Goal: Check status: Check status

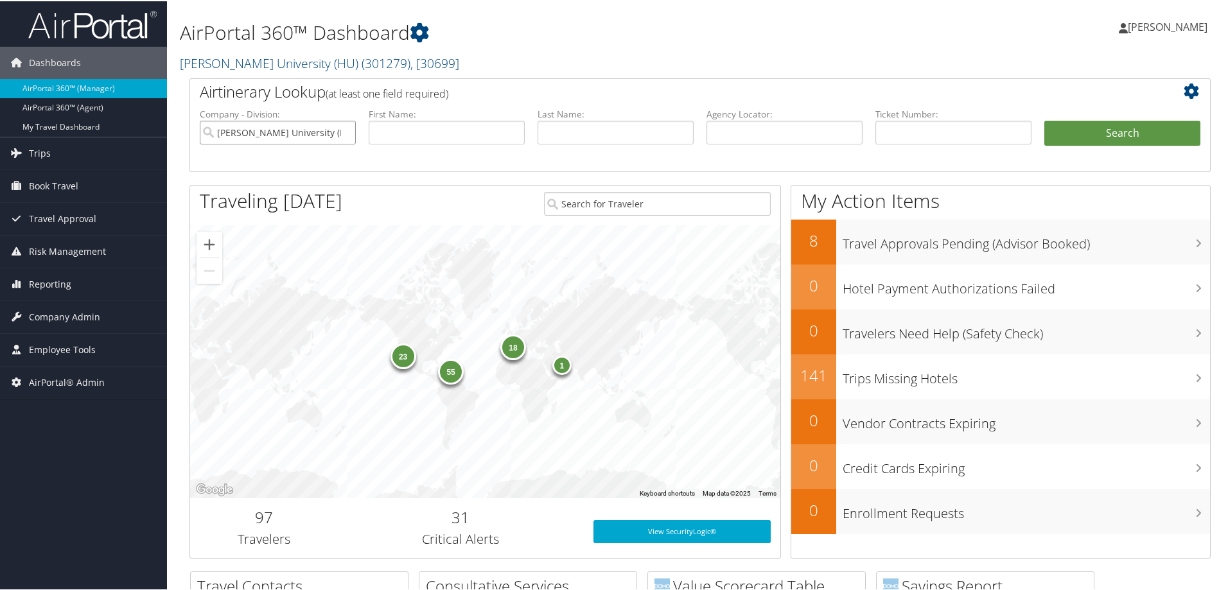
click at [344, 132] on input "[PERSON_NAME] University (HU)" at bounding box center [278, 131] width 156 height 24
drag, startPoint x: 888, startPoint y: 136, endPoint x: 940, endPoint y: 130, distance: 52.4
click at [888, 136] on input "text" at bounding box center [953, 131] width 156 height 24
paste input "5267311616472"
type input "5267311616472"
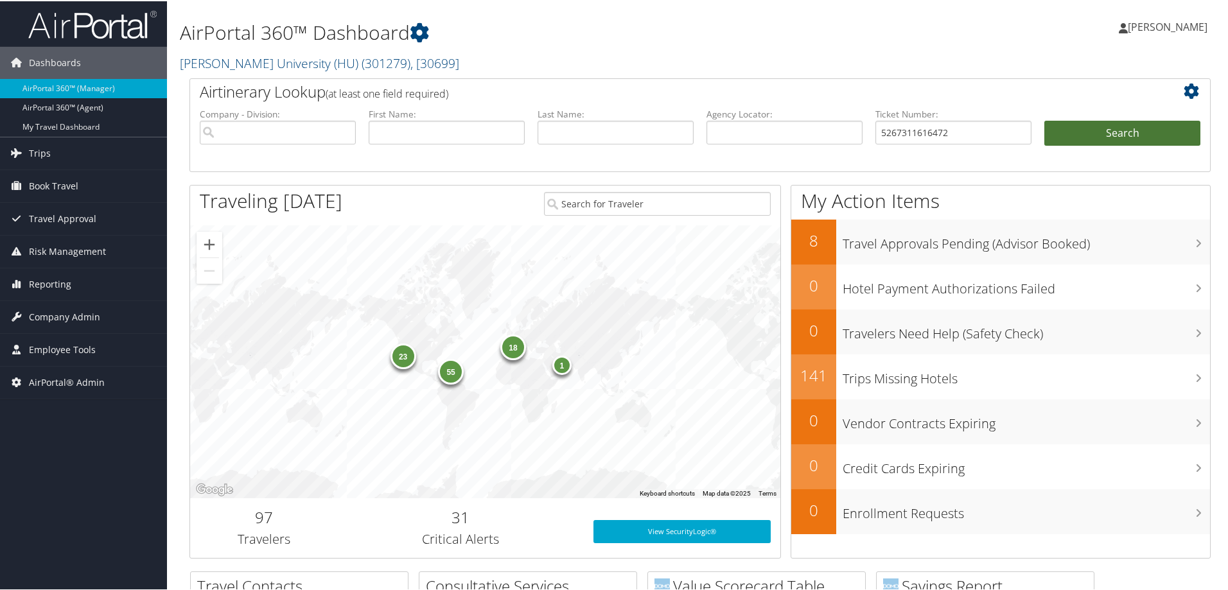
click at [1083, 127] on button "Search" at bounding box center [1122, 132] width 156 height 26
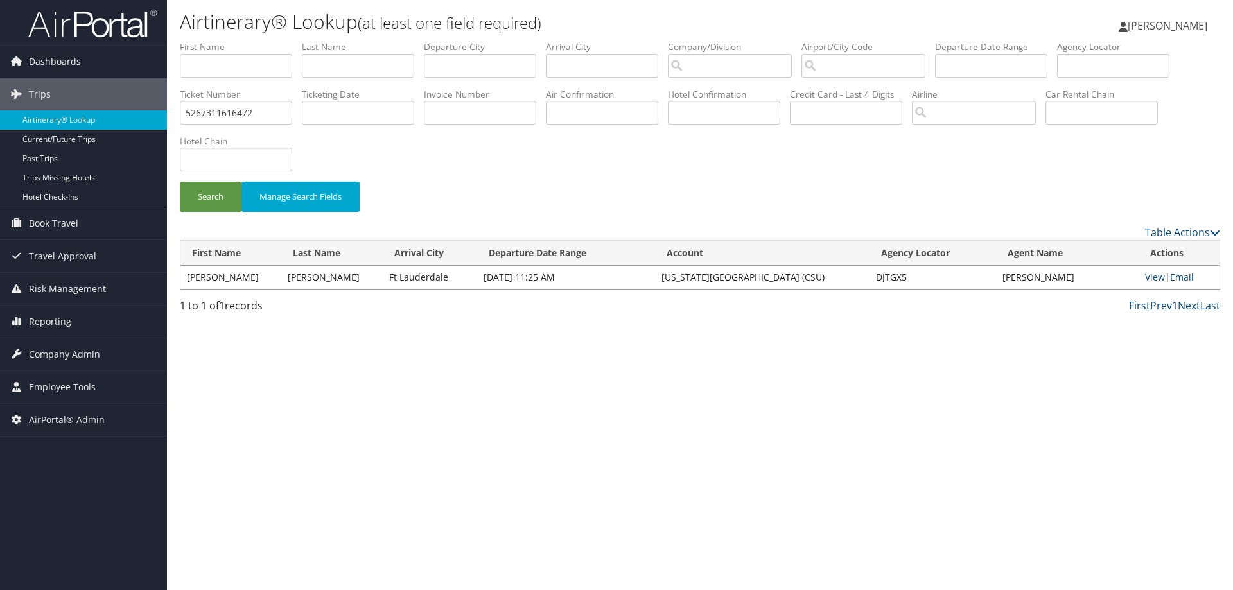
click at [887, 277] on td "DJTGX5" at bounding box center [933, 277] width 127 height 23
copy td "DJTGX5"
